Goal: Transaction & Acquisition: Purchase product/service

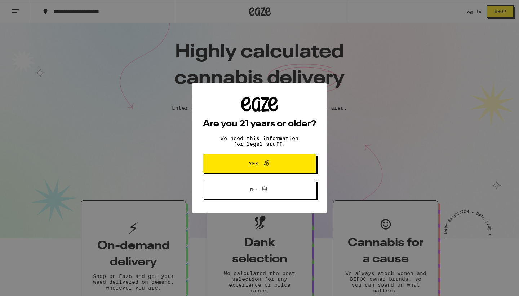
click at [253, 163] on span "Yes" at bounding box center [254, 163] width 10 height 5
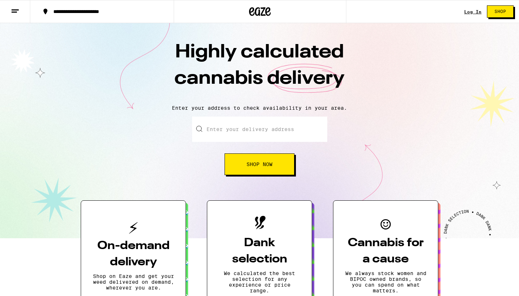
click at [472, 10] on link "Log In" at bounding box center [472, 11] width 17 height 5
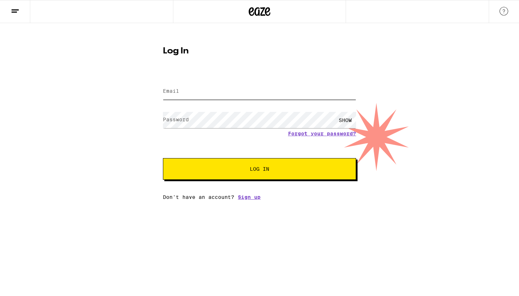
type input "[EMAIL_ADDRESS][DOMAIN_NAME]"
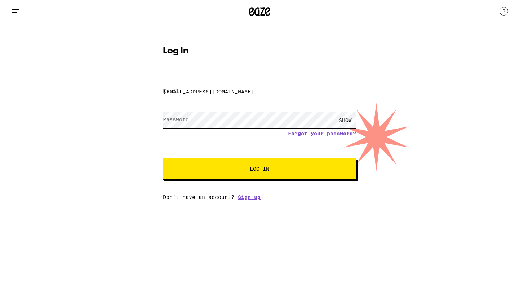
click at [260, 169] on button "Log In" at bounding box center [259, 169] width 193 height 22
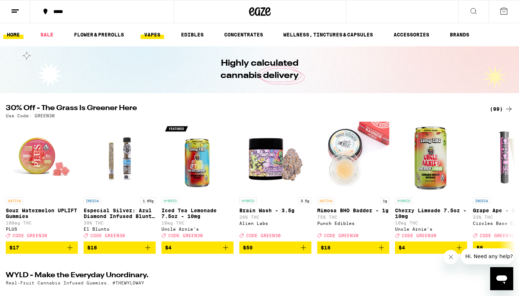
click at [148, 33] on link "VAPES" at bounding box center [152, 34] width 23 height 9
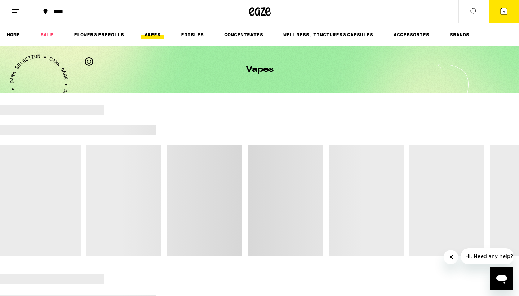
click at [502, 10] on icon at bounding box center [504, 11] width 6 height 6
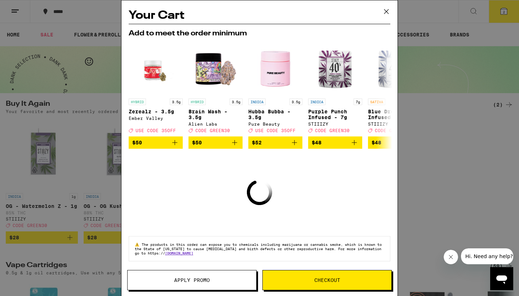
click at [389, 10] on icon at bounding box center [386, 11] width 11 height 11
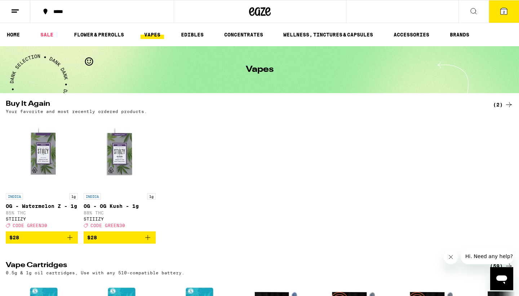
click at [501, 9] on icon at bounding box center [504, 11] width 9 height 9
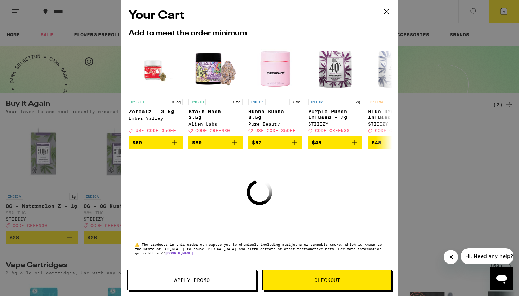
click at [326, 280] on span "Checkout" at bounding box center [327, 279] width 26 height 5
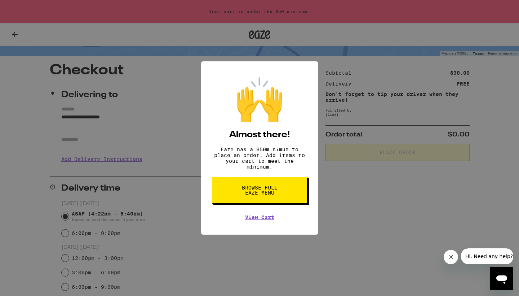
scroll to position [52, 0]
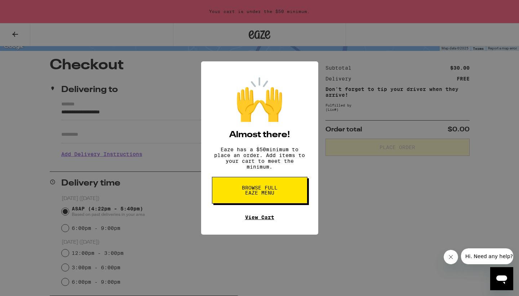
click at [264, 220] on link "View Cart" at bounding box center [259, 217] width 29 height 6
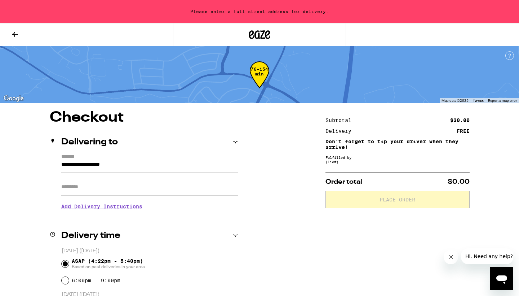
scroll to position [0, 0]
click at [15, 31] on icon at bounding box center [15, 34] width 9 height 9
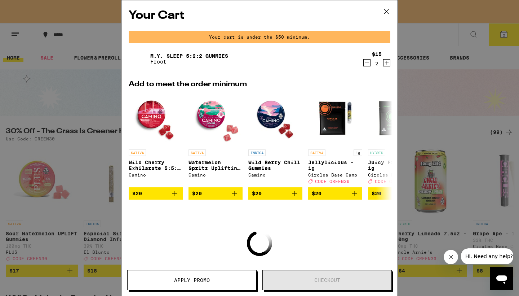
click at [386, 10] on icon at bounding box center [386, 11] width 11 height 11
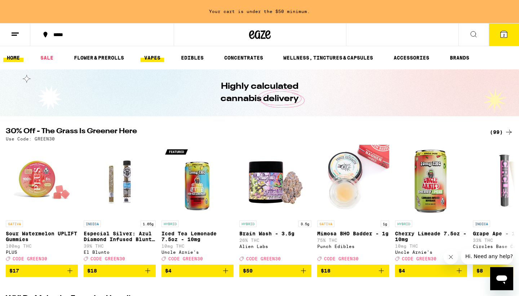
click at [160, 55] on link "VAPES" at bounding box center [152, 57] width 23 height 9
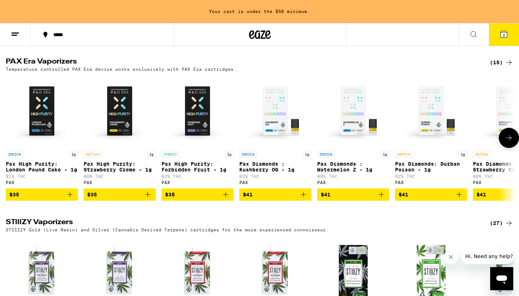
scroll to position [538, 0]
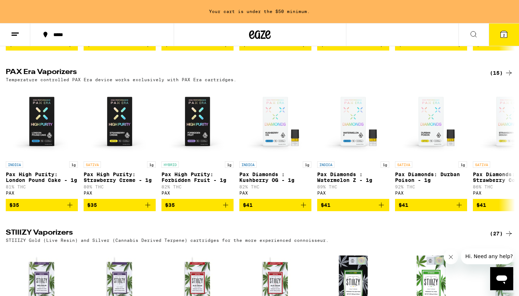
click at [470, 35] on icon at bounding box center [473, 34] width 9 height 9
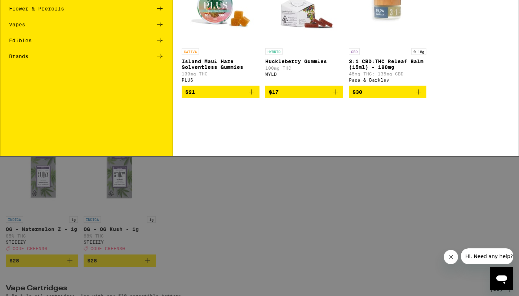
scroll to position [0, 0]
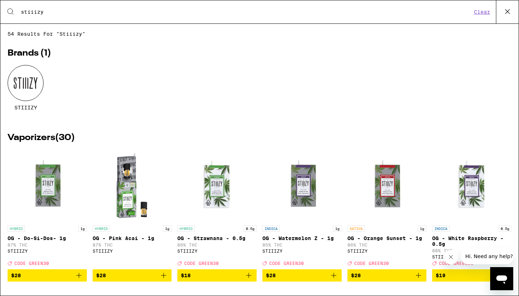
type input "stiiizy"
click at [27, 90] on div at bounding box center [26, 83] width 36 height 36
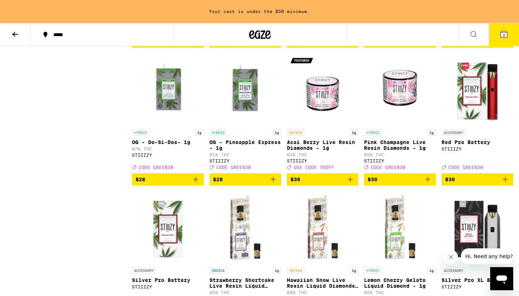
scroll to position [615, 0]
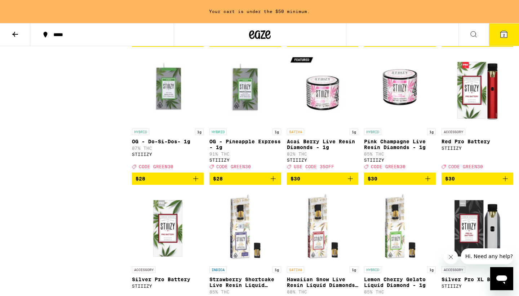
click at [505, 181] on icon "Add to bag" at bounding box center [505, 178] width 5 height 5
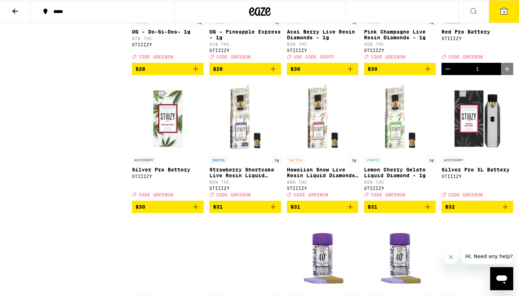
scroll to position [686, 0]
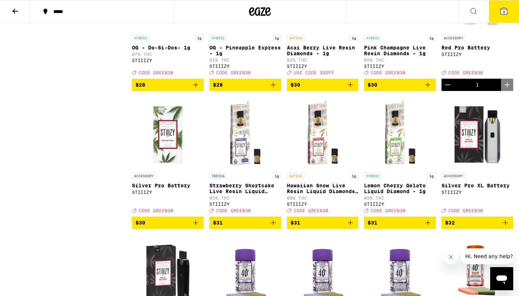
click at [503, 10] on icon at bounding box center [504, 11] width 6 height 6
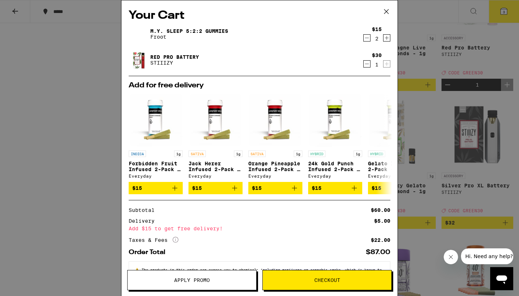
click at [388, 9] on icon at bounding box center [386, 11] width 11 height 11
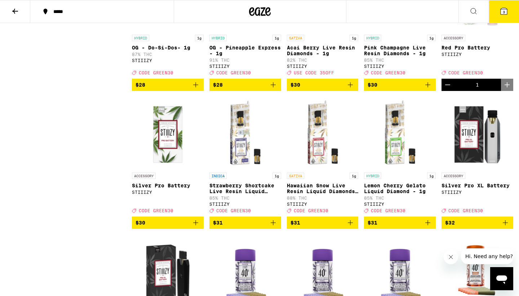
click at [272, 227] on icon "Add to bag" at bounding box center [273, 222] width 9 height 9
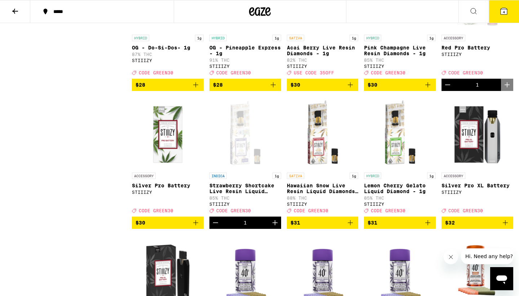
click at [505, 6] on button "4" at bounding box center [504, 11] width 30 height 22
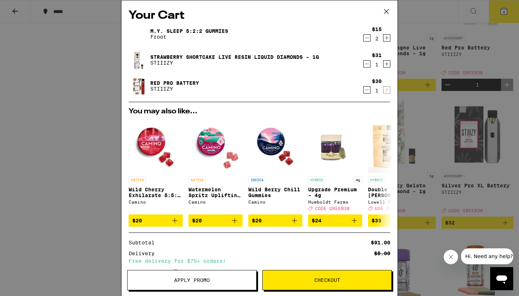
click at [76, 113] on div "Your Cart M.Y. SLEEP 5:2:2 Gummies Froot $15 2 Strawberry Shortcake Live Resin …" at bounding box center [259, 148] width 519 height 296
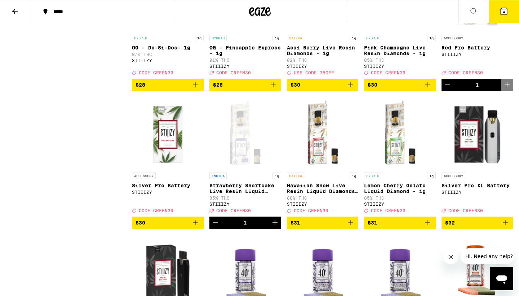
click at [504, 10] on span "4" at bounding box center [504, 12] width 2 height 4
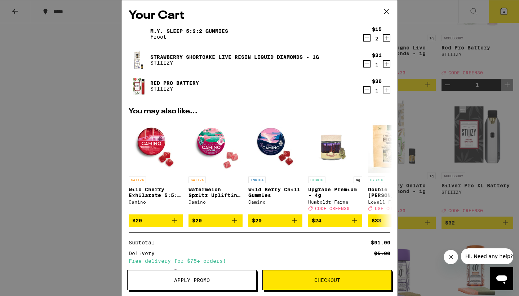
click at [364, 39] on icon "Decrement" at bounding box center [367, 38] width 6 height 9
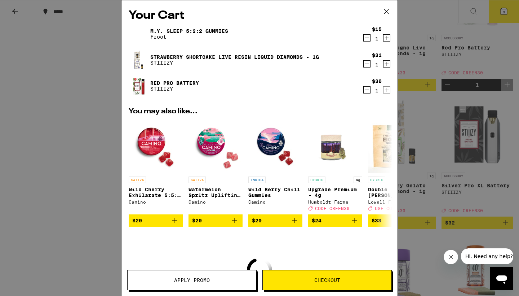
click at [364, 39] on icon "Decrement" at bounding box center [367, 38] width 6 height 9
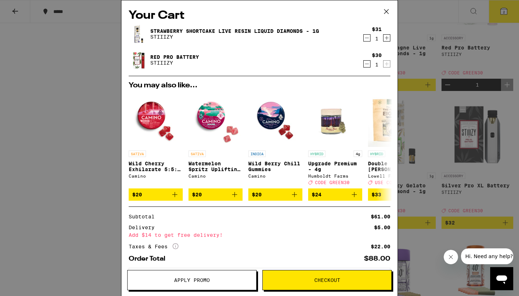
click at [189, 278] on span "Apply Promo" at bounding box center [192, 279] width 36 height 5
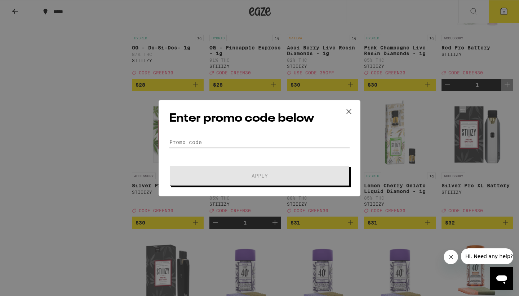
click at [242, 141] on input "Promo Code" at bounding box center [259, 142] width 181 height 11
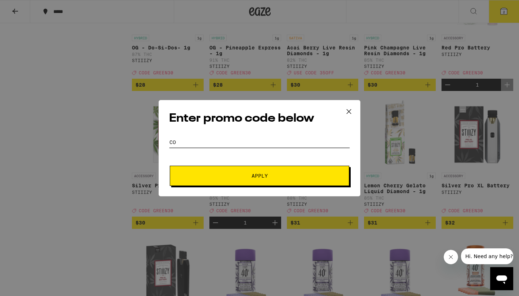
type input "c"
type input "green30"
click at [266, 170] on button "Apply" at bounding box center [260, 175] width 180 height 20
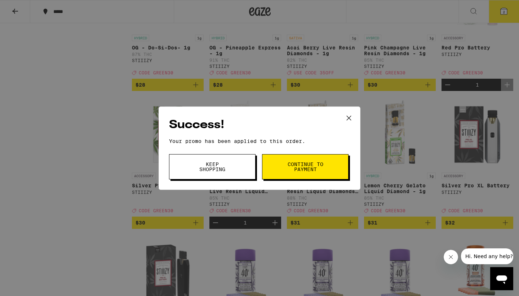
click at [215, 169] on span "Keep Shopping" at bounding box center [212, 167] width 37 height 10
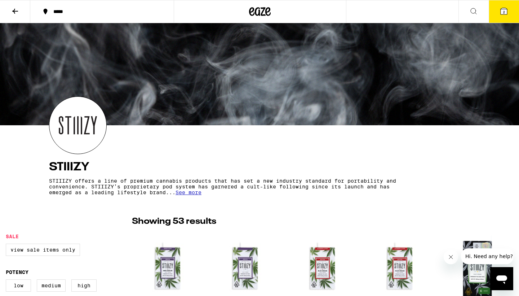
click at [16, 10] on icon at bounding box center [15, 11] width 9 height 9
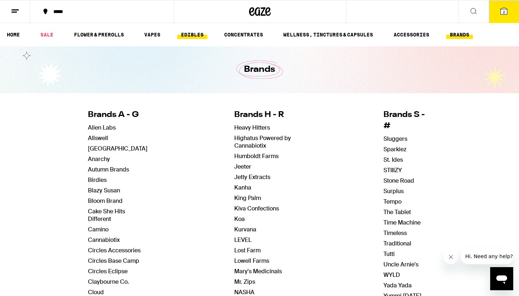
click at [188, 31] on link "EDIBLES" at bounding box center [192, 34] width 30 height 9
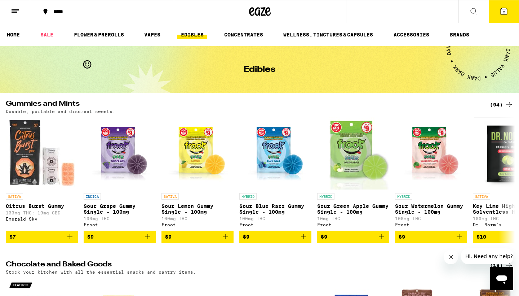
click at [471, 9] on icon at bounding box center [474, 11] width 6 height 6
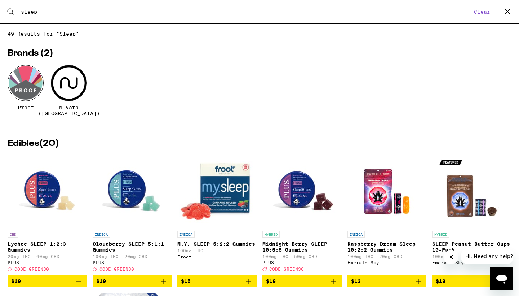
type input "sleep"
click at [203, 279] on span "$15" at bounding box center [217, 281] width 72 height 9
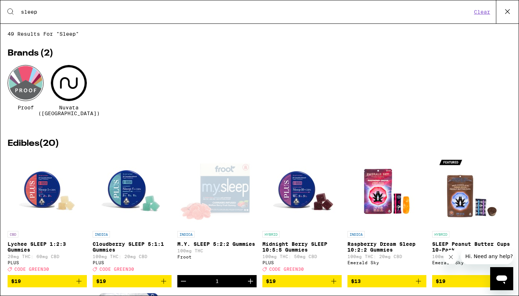
click at [507, 9] on icon at bounding box center [507, 11] width 11 height 11
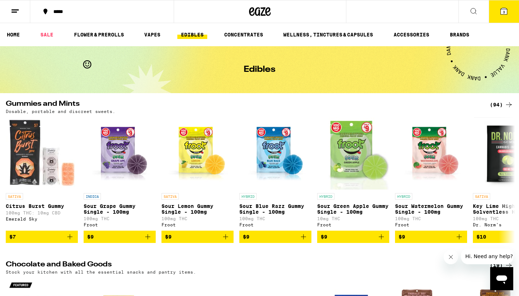
click at [501, 12] on icon at bounding box center [504, 11] width 6 height 6
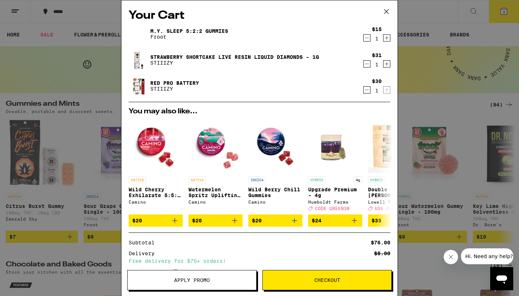
click at [386, 13] on icon at bounding box center [386, 11] width 11 height 11
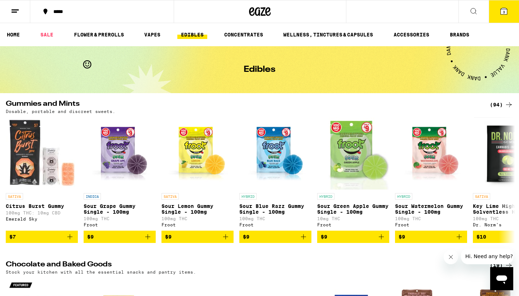
click at [472, 15] on icon at bounding box center [473, 11] width 9 height 9
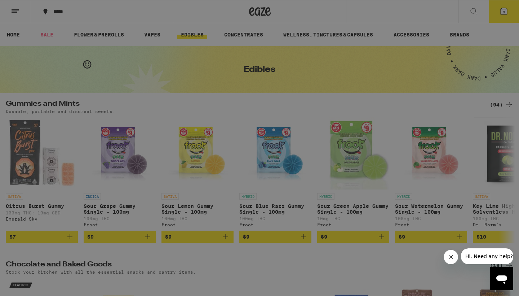
click at [366, 16] on div "Search for Products" at bounding box center [259, 11] width 518 height 23
click at [314, 10] on input "Search for Products" at bounding box center [259, 12] width 476 height 6
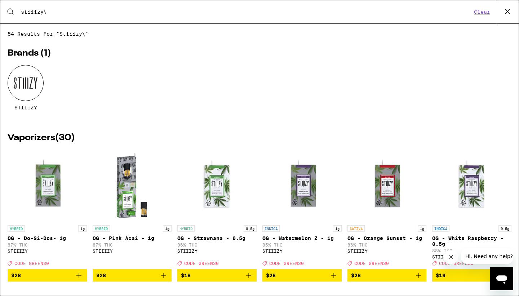
type input "stiiizy\"
click at [40, 76] on div at bounding box center [26, 83] width 36 height 36
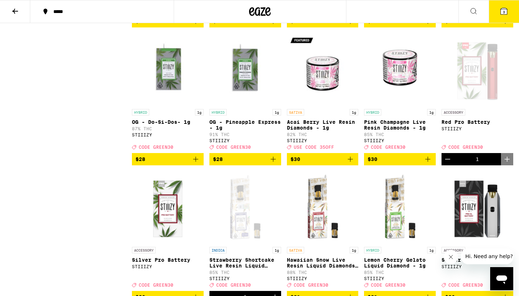
scroll to position [615, 0]
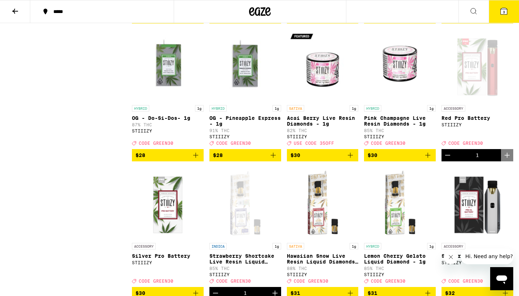
click at [503, 10] on icon at bounding box center [504, 11] width 6 height 6
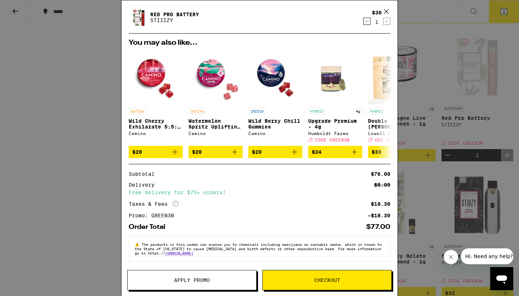
scroll to position [74, 0]
click at [307, 275] on button "Checkout" at bounding box center [326, 280] width 129 height 20
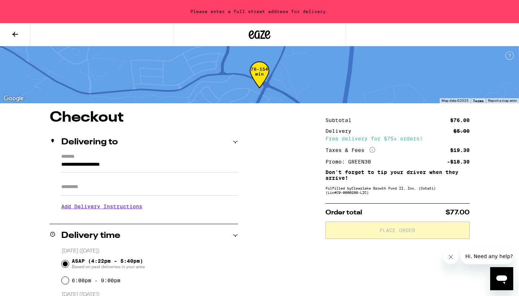
click at [166, 165] on input "**********" at bounding box center [149, 166] width 177 height 12
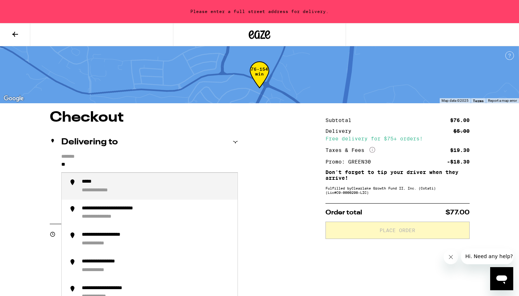
type input "*"
click at [100, 182] on div "**********" at bounding box center [114, 181] width 65 height 6
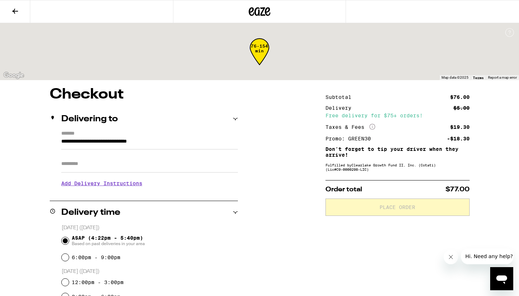
type input "**********"
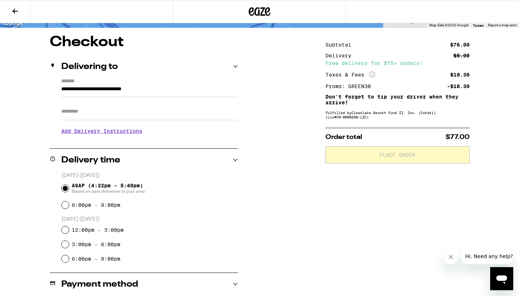
scroll to position [52, 0]
click at [63, 206] on input "6:00pm - 9:00pm" at bounding box center [65, 204] width 7 height 7
radio input "true"
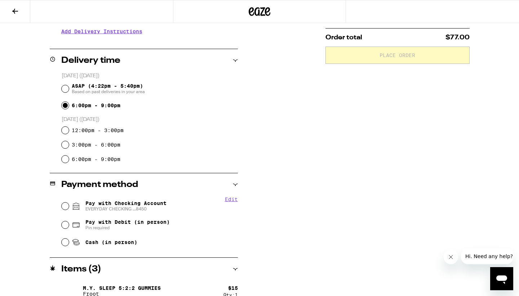
scroll to position [153, 0]
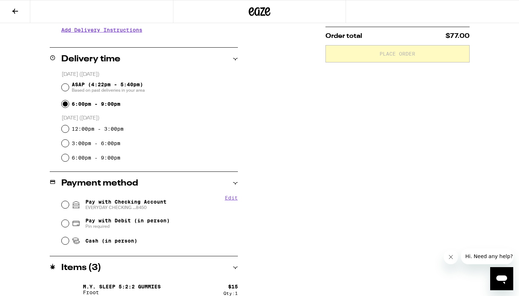
click at [64, 206] on input "Pay with Checking Account EVERYDAY CHECKING ...8450" at bounding box center [65, 204] width 7 height 7
radio input "true"
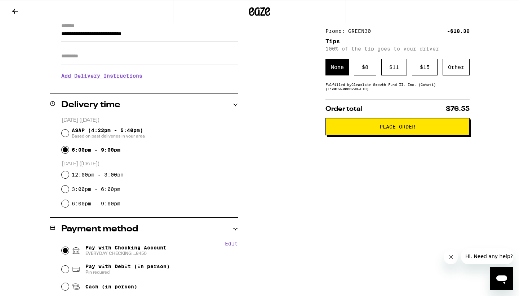
scroll to position [109, 0]
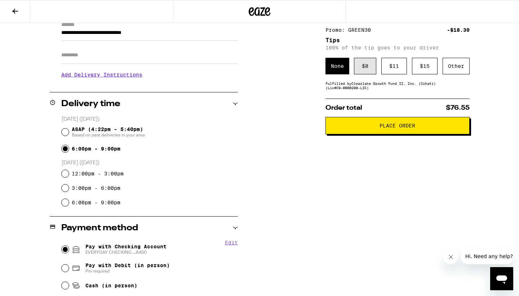
click at [366, 71] on div "$ 8" at bounding box center [365, 66] width 22 height 17
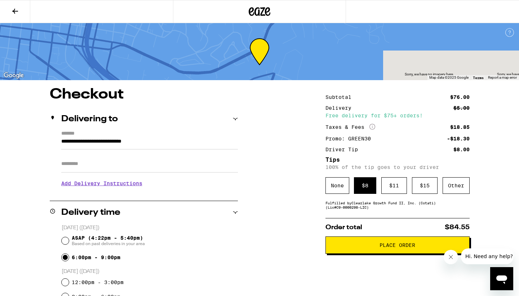
scroll to position [0, 0]
click at [13, 10] on icon at bounding box center [15, 11] width 6 height 5
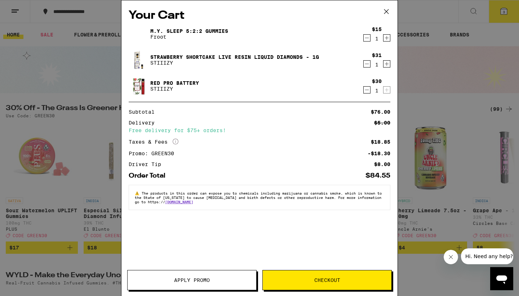
click at [385, 12] on icon at bounding box center [386, 11] width 11 height 11
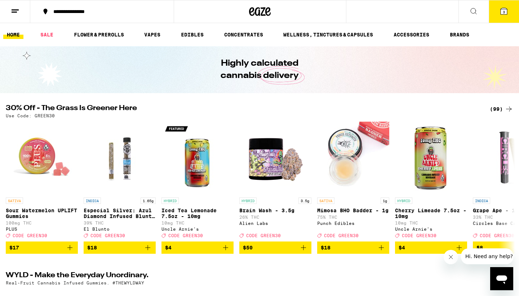
drag, startPoint x: 387, startPoint y: 10, endPoint x: 115, endPoint y: 72, distance: 278.7
click at [387, 10] on div "Your Cart M.Y. SLEEP 5:2:2 Gummies Froot $15 1 Strawberry Shortcake Live Resin …" at bounding box center [259, 148] width 519 height 296
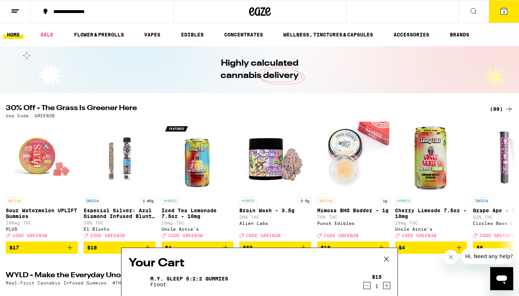
scroll to position [49, 0]
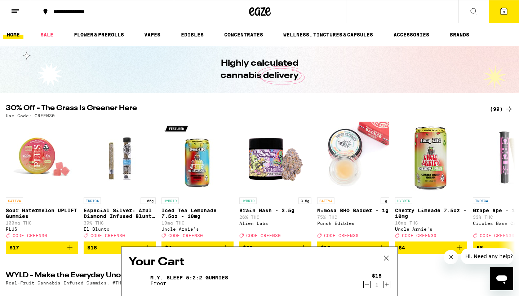
click at [496, 109] on div "Your Cart M.Y. SLEEP 5:2:2 Gummies Froot $15 1 Strawberry Shortcake Live Resin …" at bounding box center [259, 148] width 519 height 296
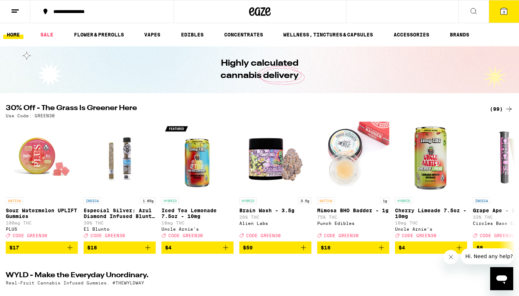
click at [494, 107] on div "(99)" at bounding box center [501, 109] width 23 height 9
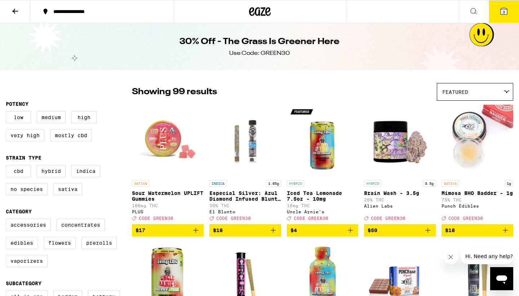
click at [18, 8] on icon at bounding box center [15, 11] width 9 height 9
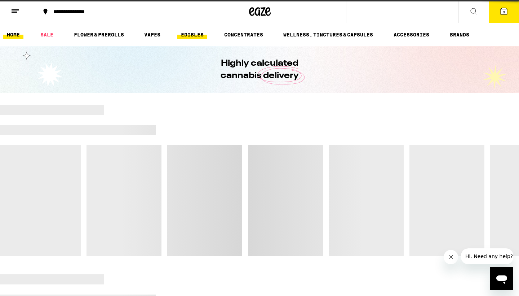
click at [199, 33] on link "EDIBLES" at bounding box center [192, 34] width 30 height 9
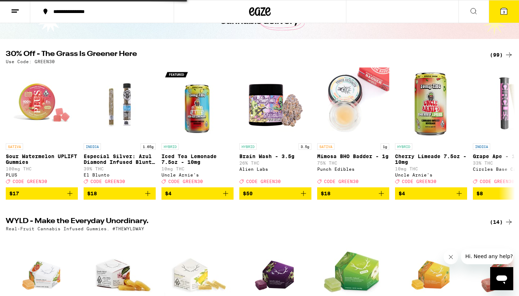
scroll to position [183, 0]
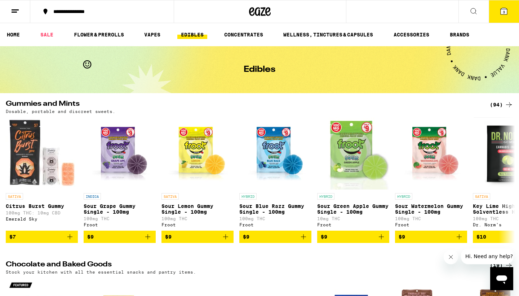
click at [494, 104] on div "(94)" at bounding box center [501, 104] width 23 height 9
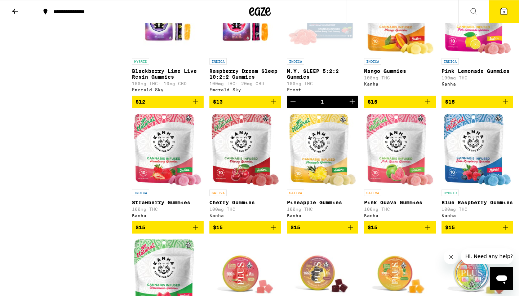
scroll to position [517, 0]
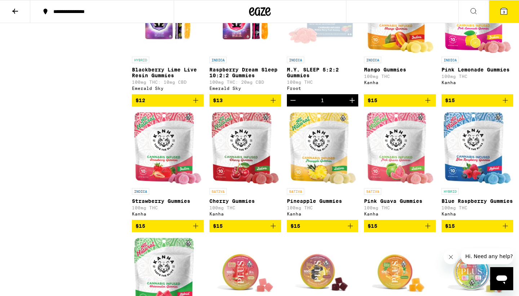
click at [253, 230] on span "$15" at bounding box center [245, 225] width 65 height 9
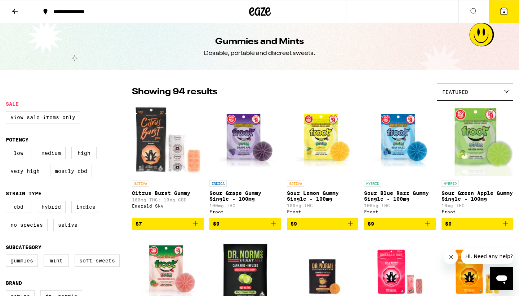
scroll to position [0, 0]
click at [504, 9] on icon at bounding box center [504, 11] width 6 height 6
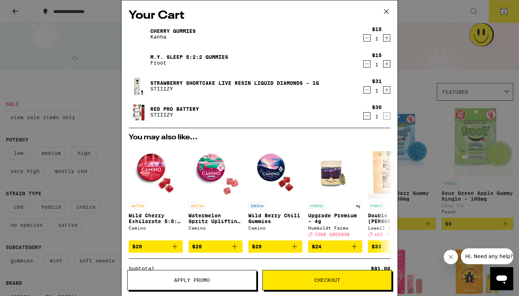
click at [368, 65] on icon "Decrement" at bounding box center [367, 63] width 6 height 9
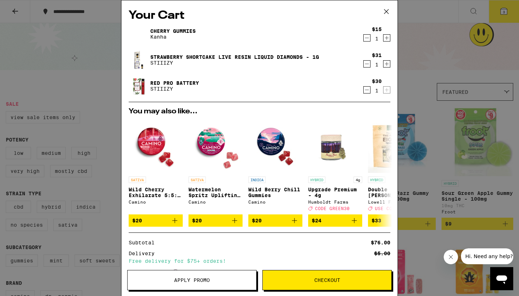
click at [324, 281] on span "Checkout" at bounding box center [327, 279] width 26 height 5
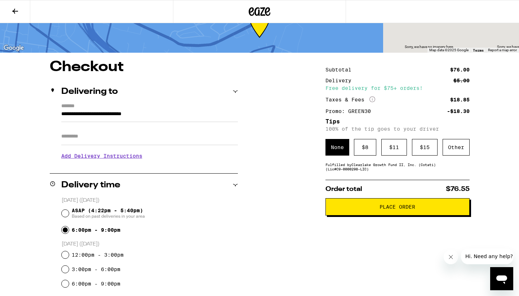
scroll to position [28, 0]
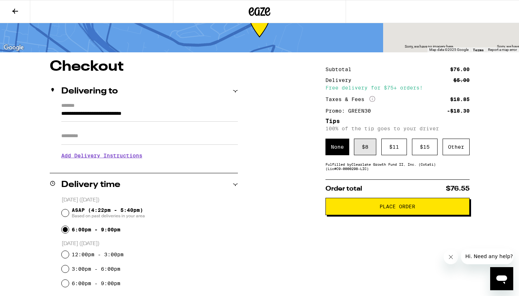
click at [367, 151] on div "$ 8" at bounding box center [365, 146] width 22 height 17
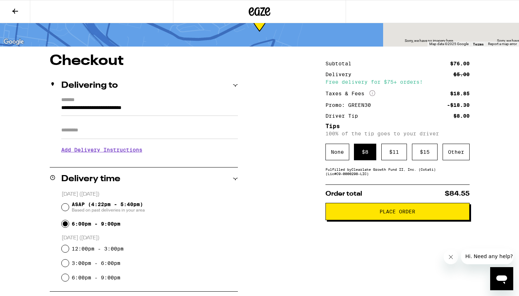
scroll to position [35, 0]
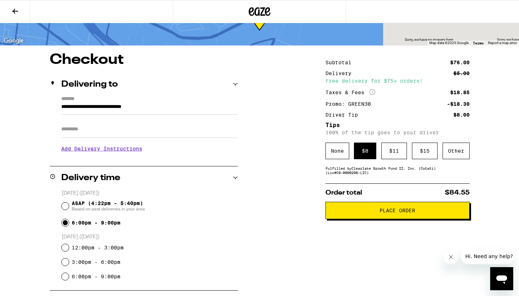
click at [397, 213] on span "Place Order" at bounding box center [398, 210] width 36 height 5
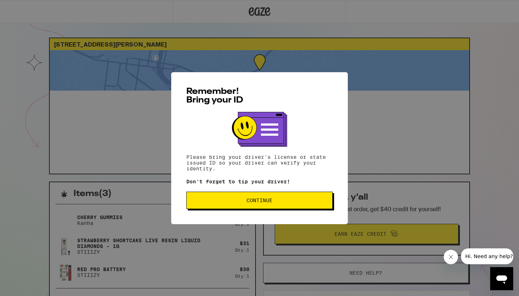
click at [257, 200] on span "Continue" at bounding box center [260, 200] width 26 height 5
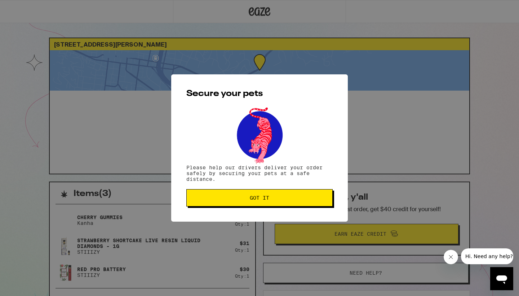
click at [257, 200] on span "Got it" at bounding box center [259, 197] width 19 height 5
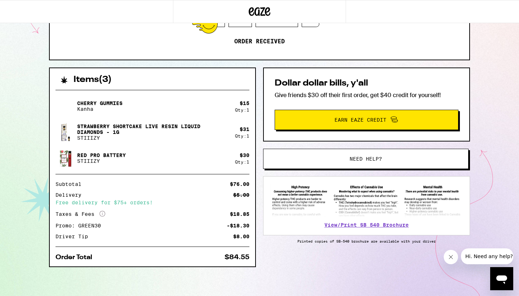
scroll to position [115, 0]
